Goal: Communication & Community: Answer question/provide support

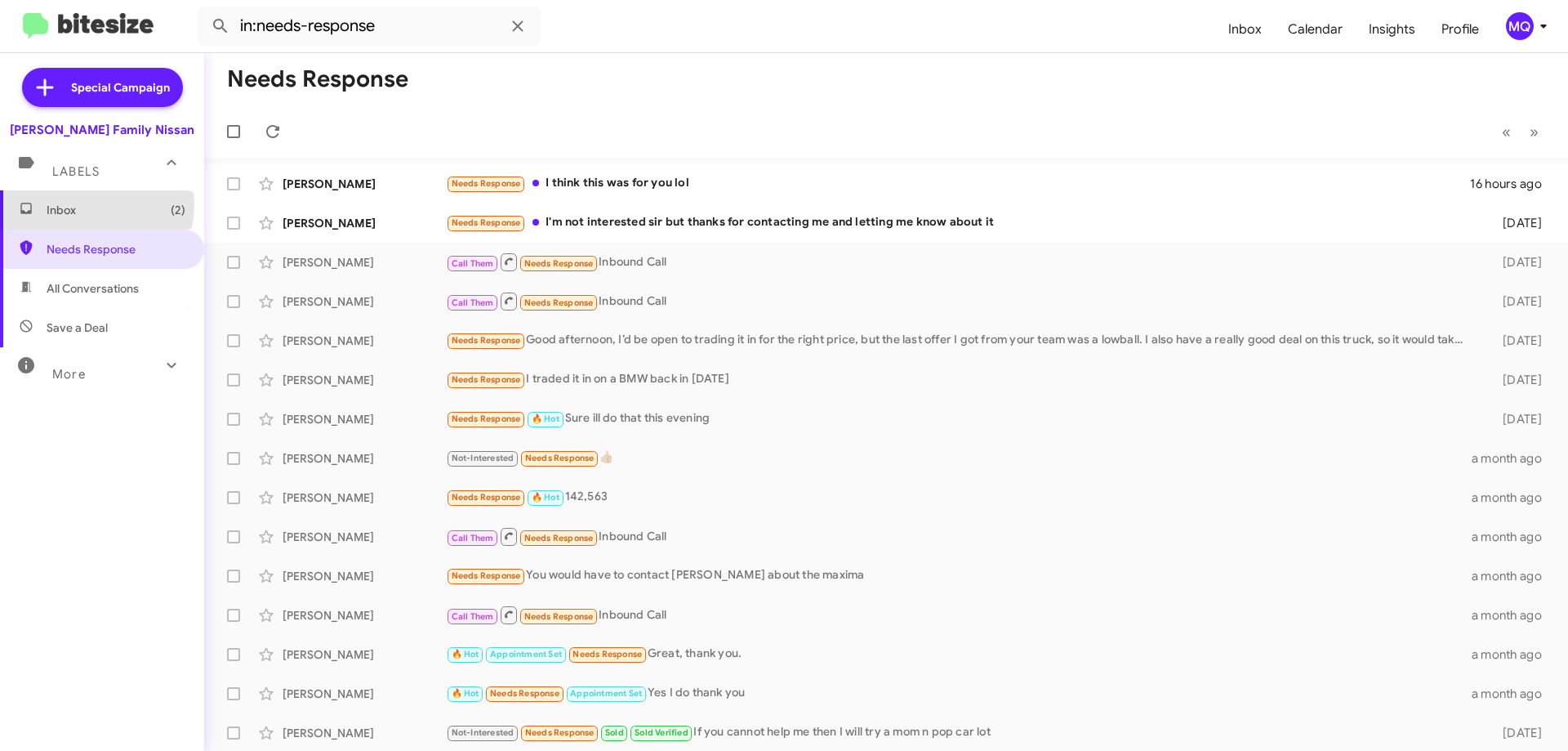
click at [80, 205] on span "Inbox (2)" at bounding box center [116, 211] width 139 height 17
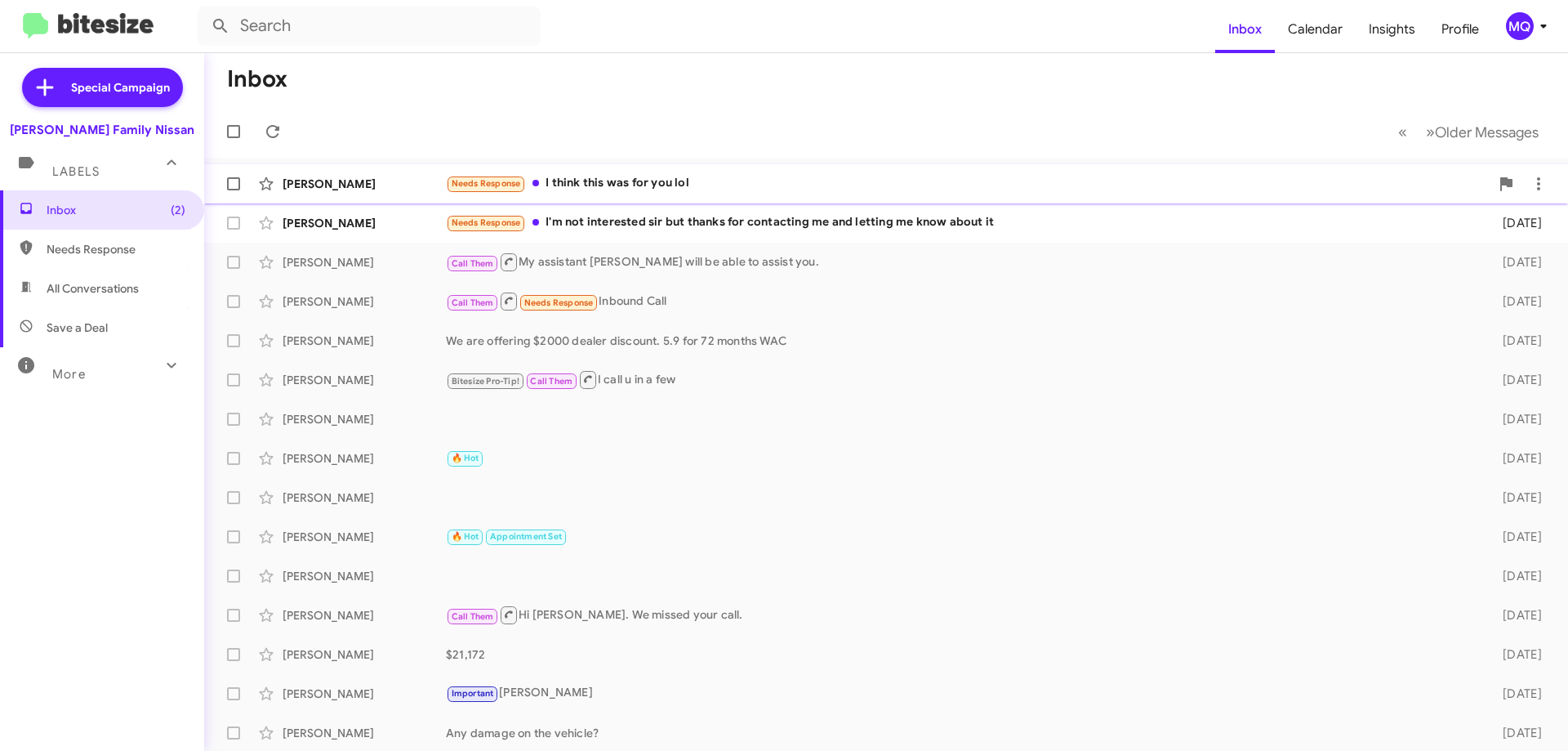
click at [658, 188] on div "Needs Response I think this was for you lol" at bounding box center [968, 183] width 1044 height 19
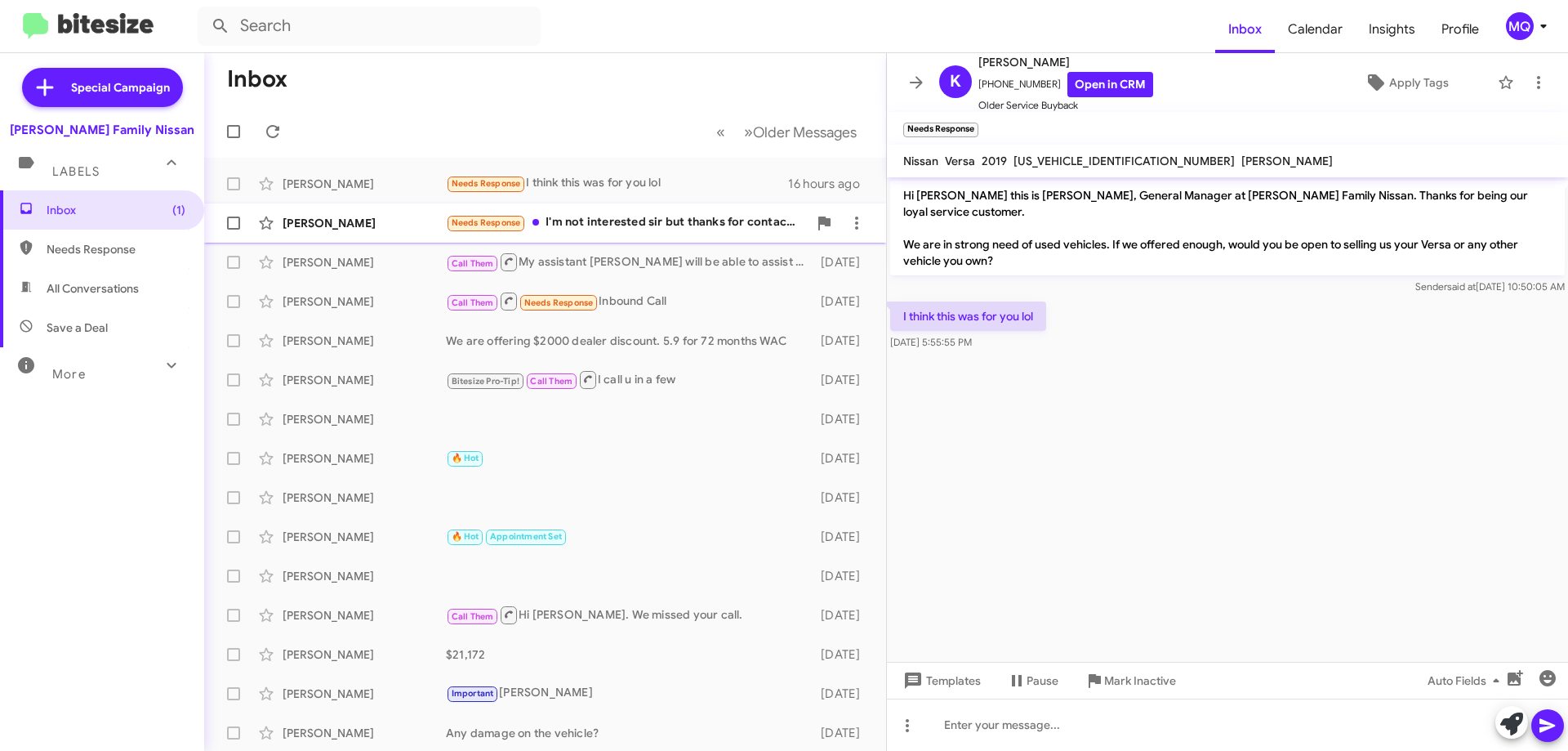
click at [661, 222] on div "Needs Response I'm not interested sir but thanks for contacting me and letting …" at bounding box center [626, 222] width 362 height 19
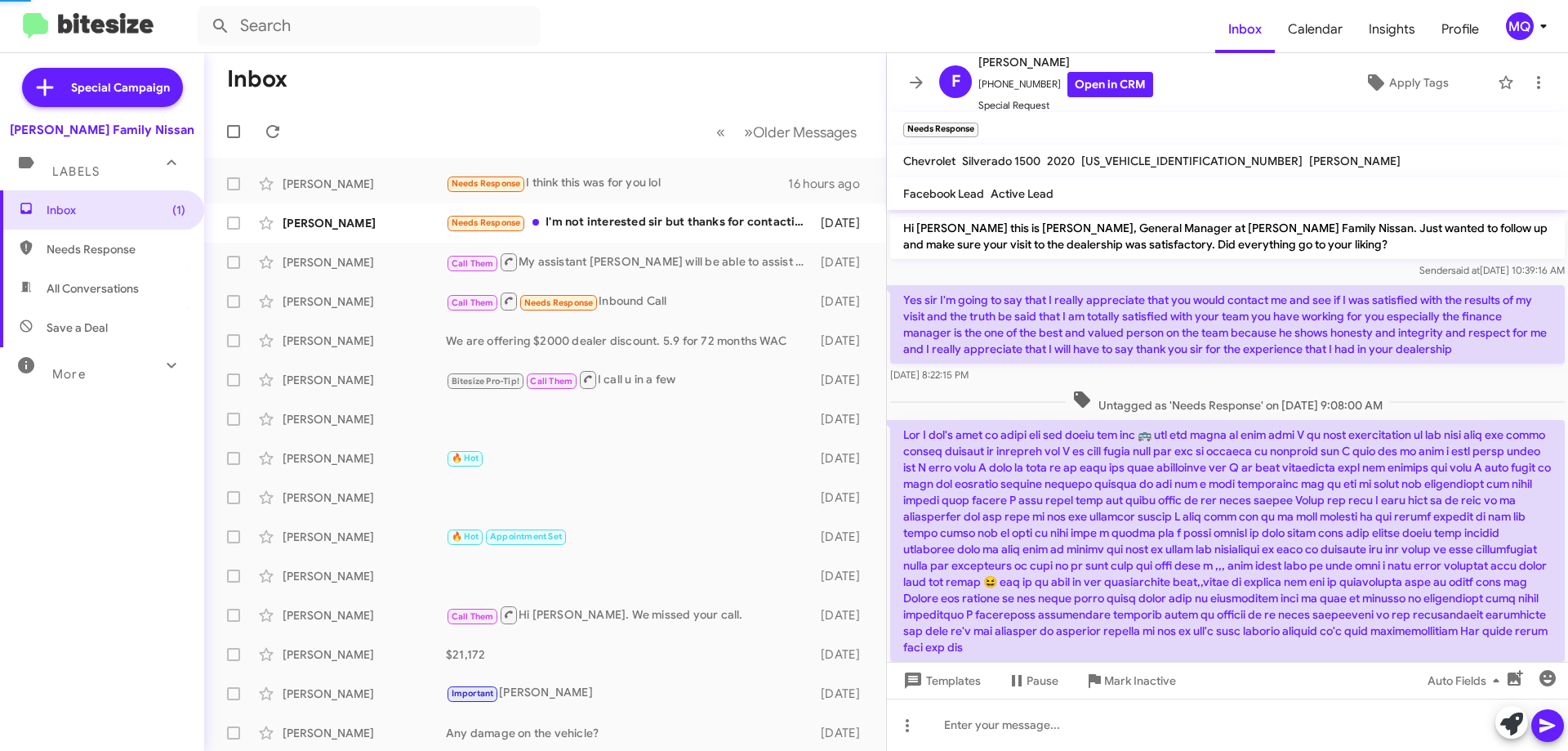
scroll to position [459, 0]
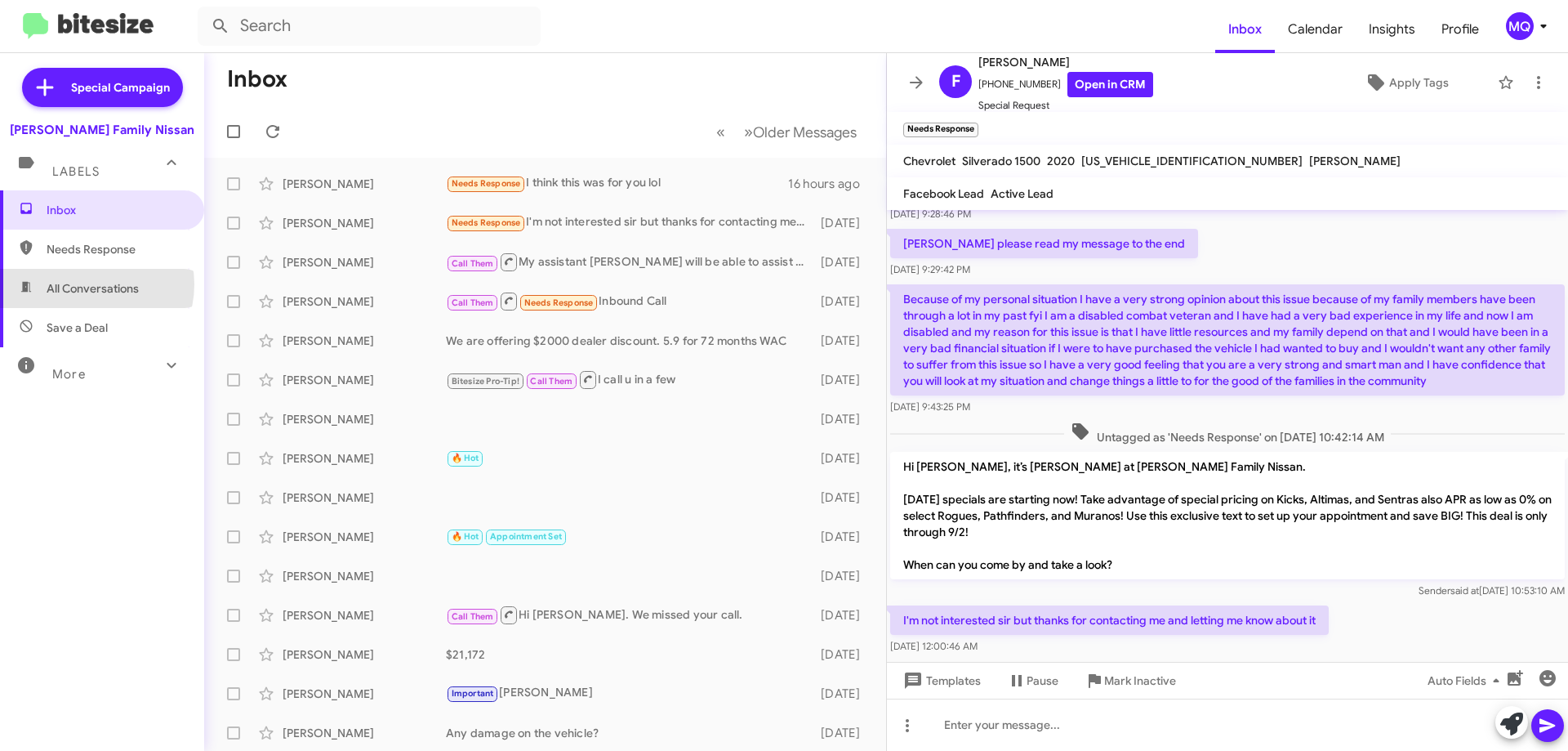
click at [89, 284] on span "All Conversations" at bounding box center [93, 289] width 93 height 17
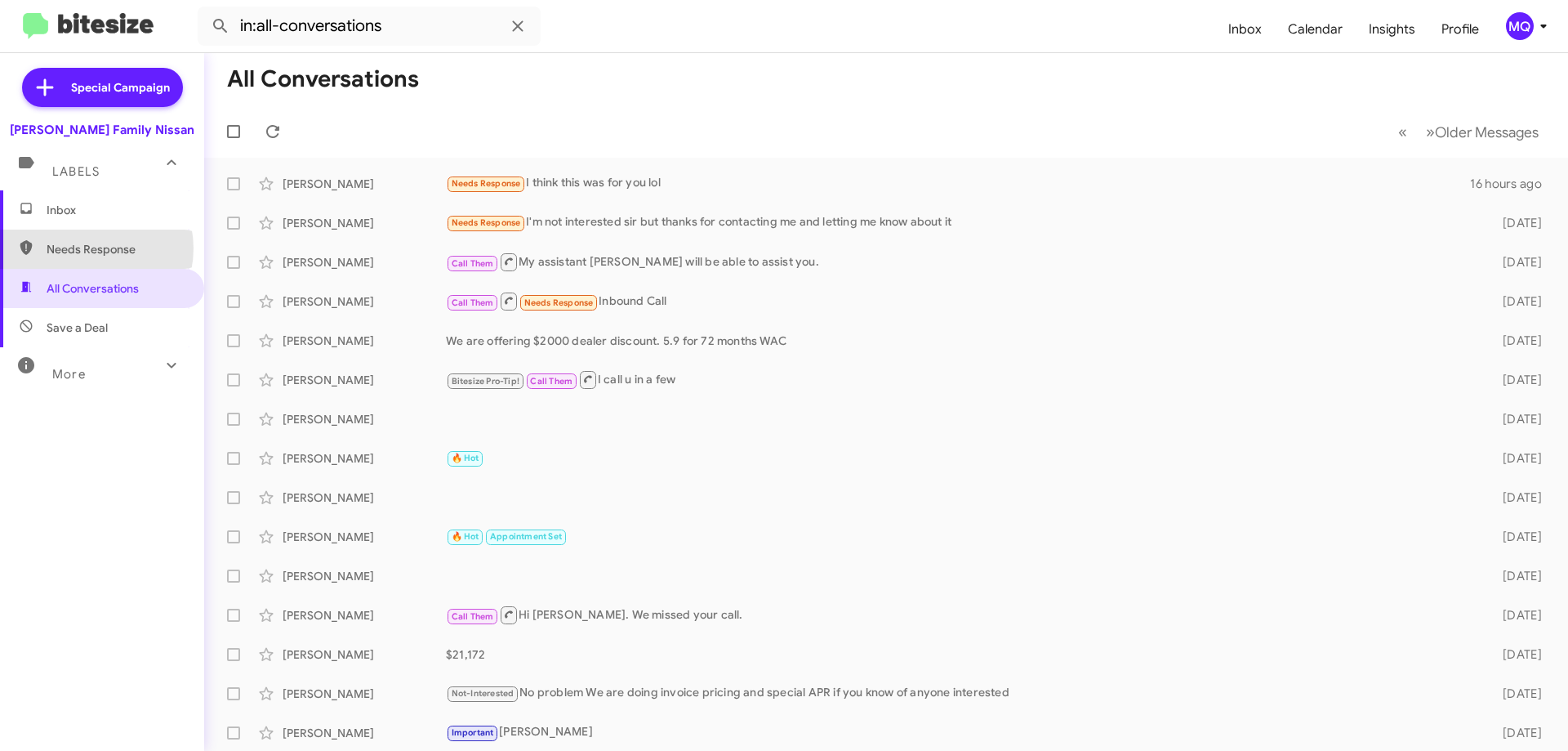
click at [86, 248] on span "Needs Response" at bounding box center [116, 250] width 139 height 17
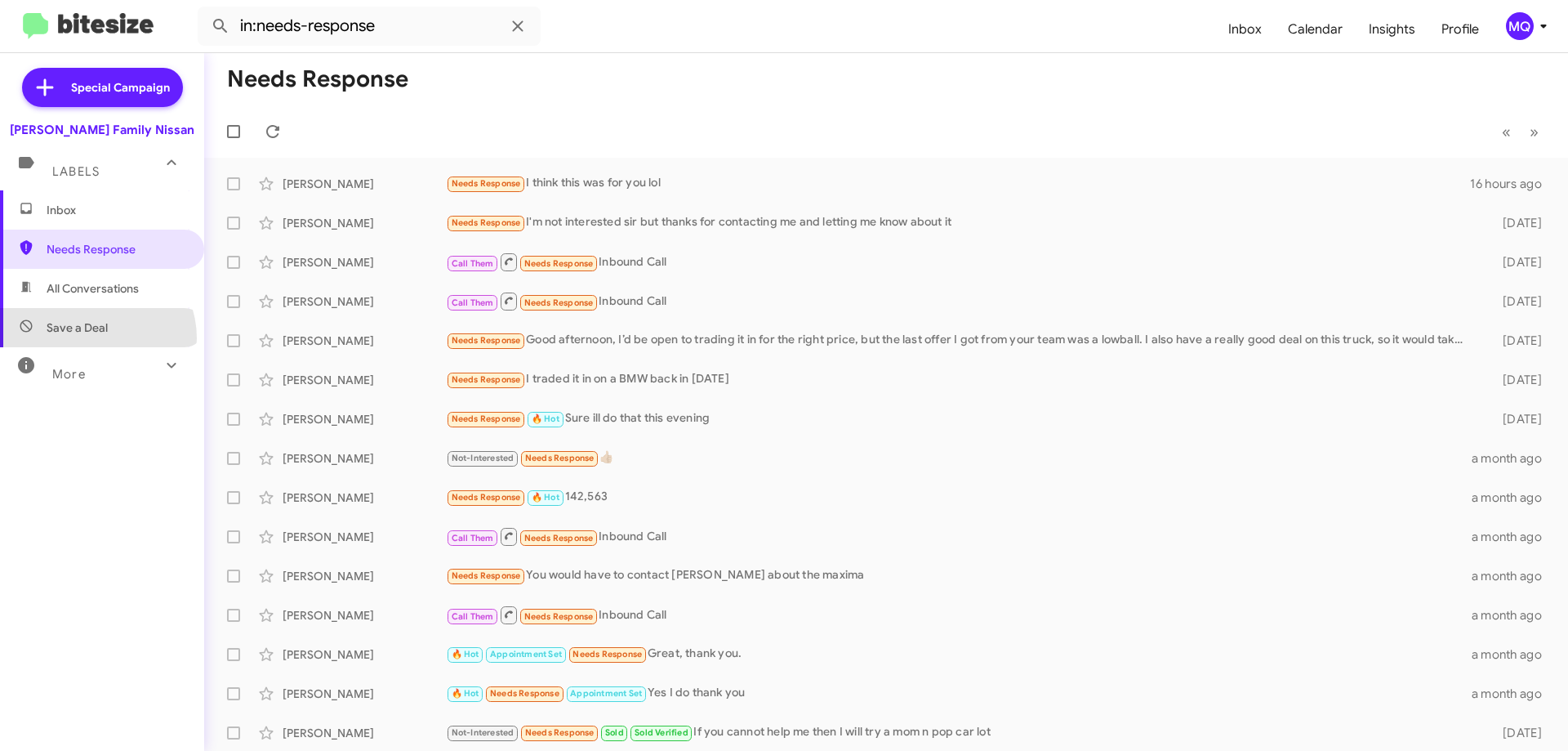
click at [95, 338] on span "Save a Deal" at bounding box center [102, 327] width 205 height 39
type input "in:not-interested"
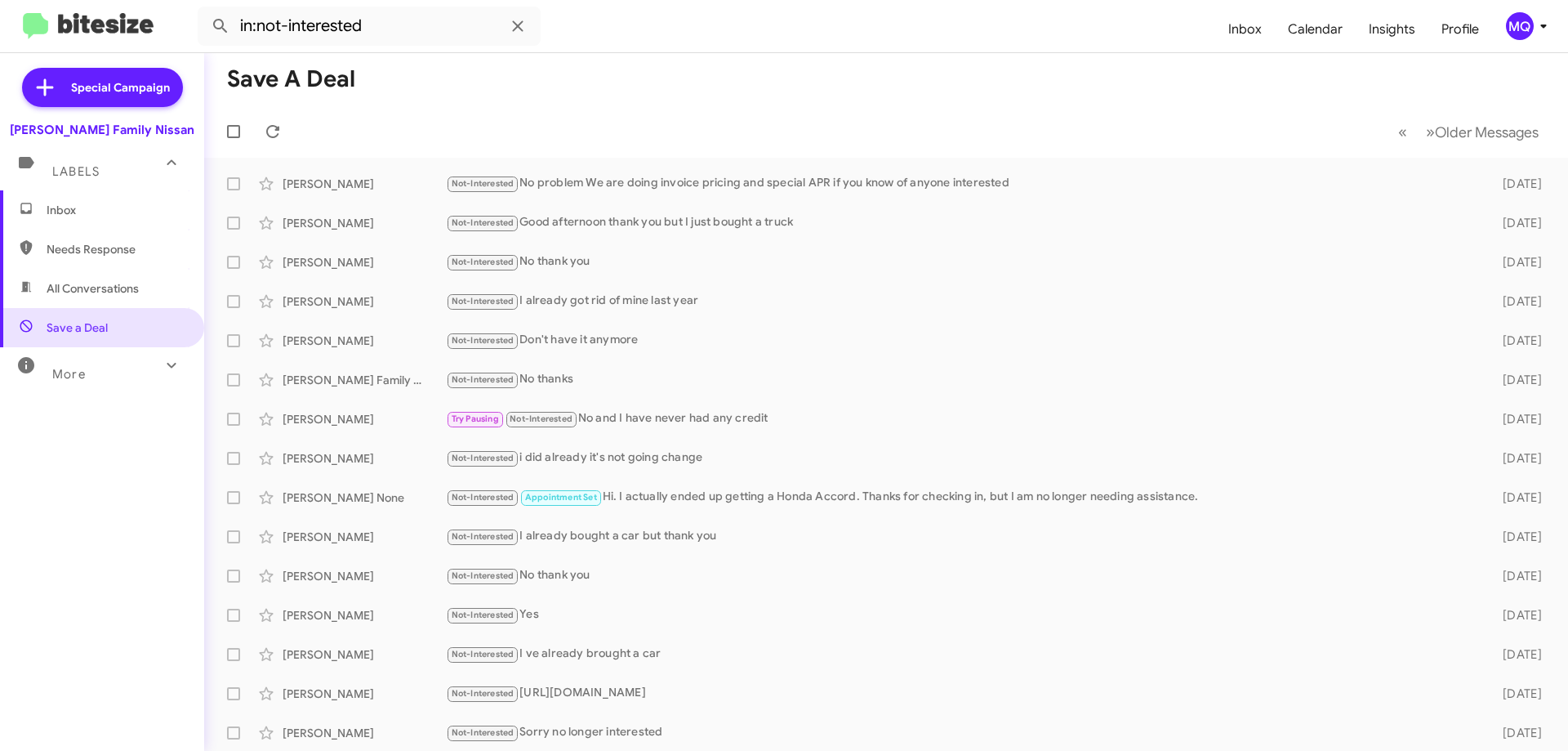
click at [82, 220] on span "Inbox" at bounding box center [102, 210] width 205 height 39
